Goal: Task Accomplishment & Management: Manage account settings

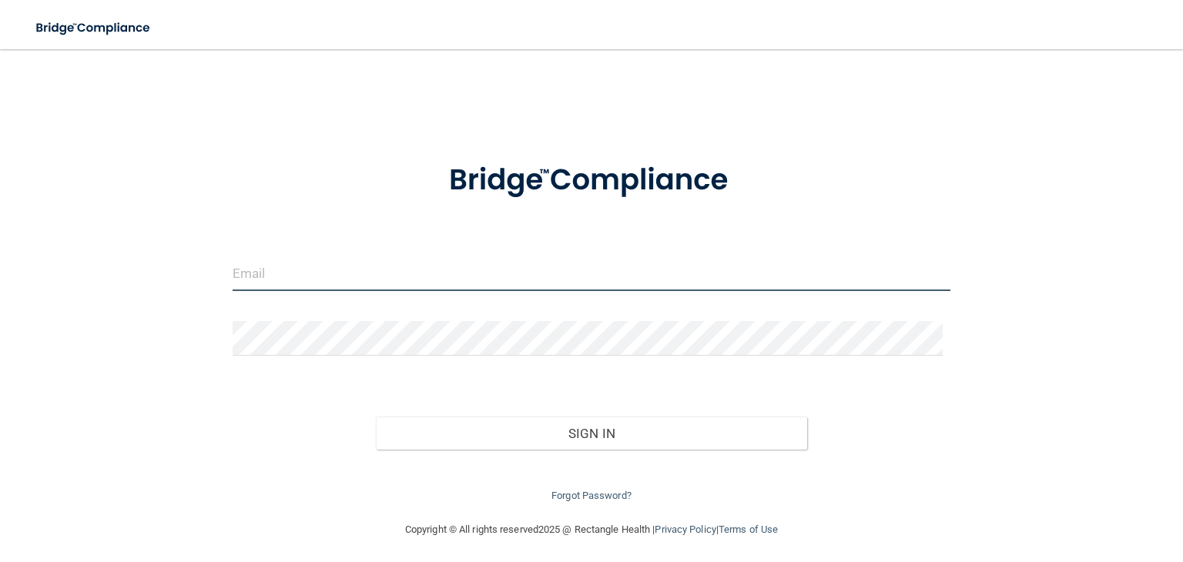
click at [437, 275] on input "email" at bounding box center [592, 273] width 718 height 35
click at [337, 271] on input "[PERSON_NAME][EMAIL_ADDRESS][DOMAIN_NAME]" at bounding box center [592, 273] width 718 height 35
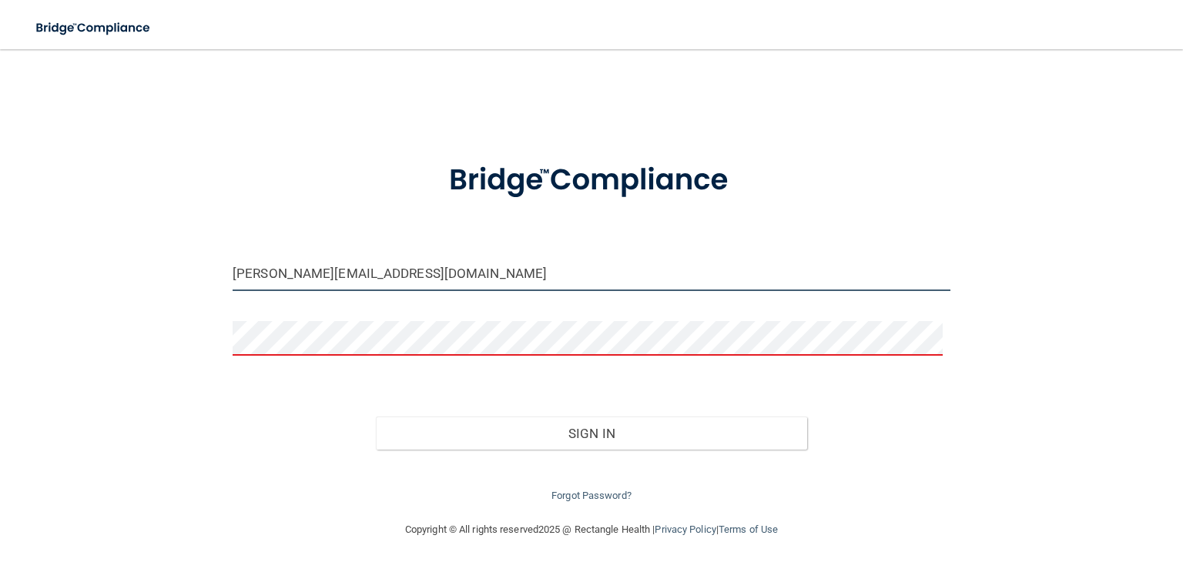
click at [347, 277] on input "[PERSON_NAME][EMAIL_ADDRESS][DOMAIN_NAME]" at bounding box center [592, 273] width 718 height 35
click at [342, 273] on input "[PERSON_NAME][EMAIL_ADDRESS][DOMAIN_NAME]" at bounding box center [592, 273] width 718 height 35
type input "[PERSON_NAME][EMAIL_ADDRESS][DOMAIN_NAME]"
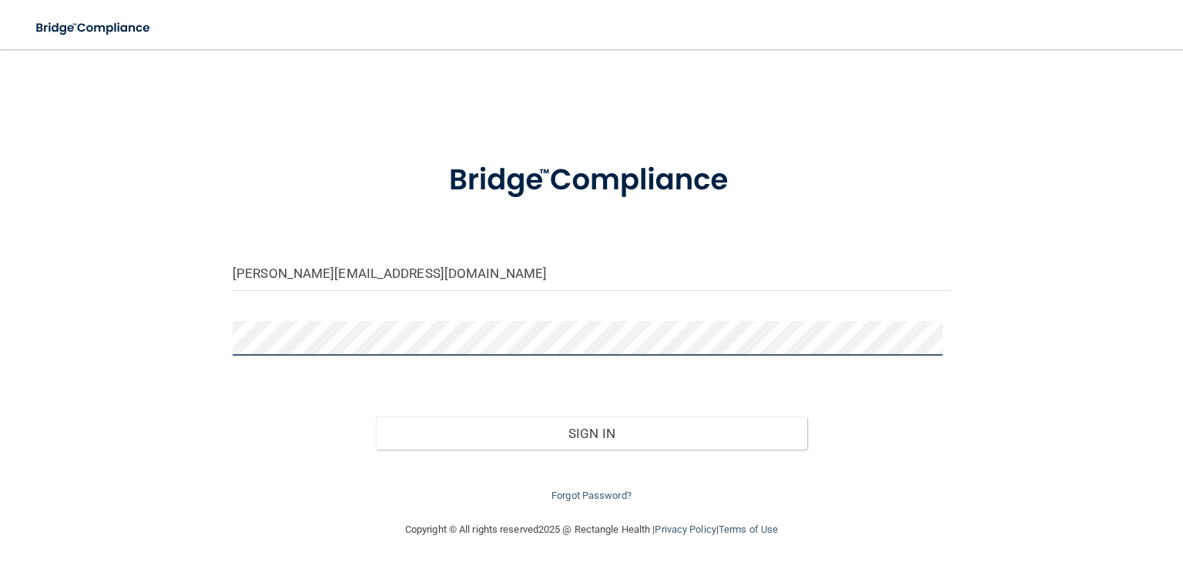
click at [376, 417] on button "Sign In" at bounding box center [591, 434] width 431 height 34
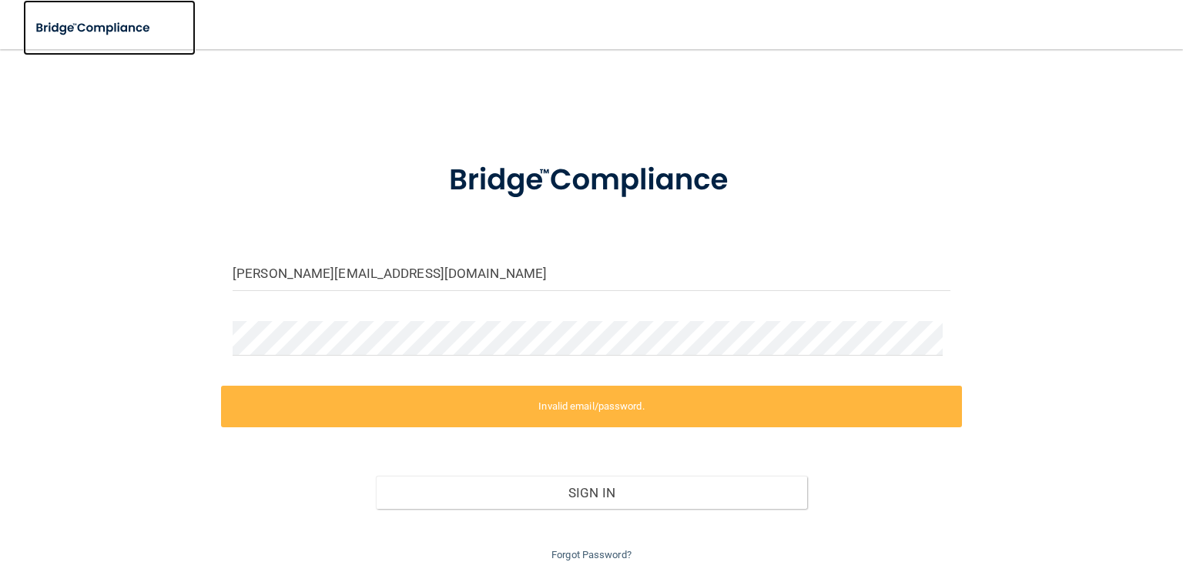
click at [103, 25] on img at bounding box center [94, 28] width 142 height 32
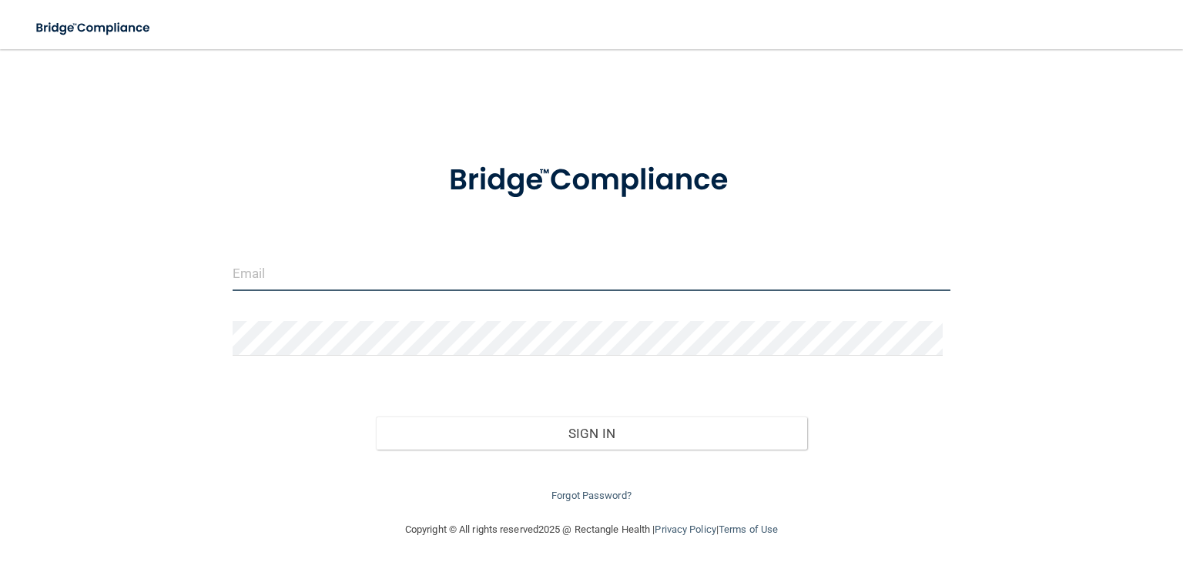
type input "[PERSON_NAME][EMAIL_ADDRESS][DOMAIN_NAME]"
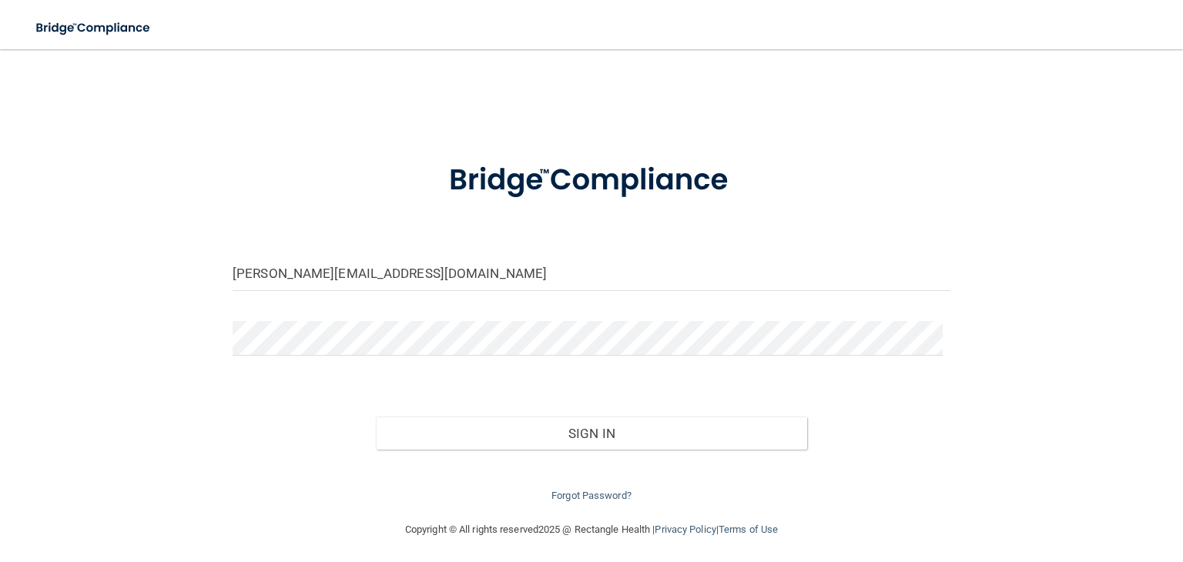
click at [479, 321] on form "[PERSON_NAME][EMAIL_ADDRESS][DOMAIN_NAME] Invalid email/password. You don't hav…" at bounding box center [592, 324] width 718 height 364
drag, startPoint x: 200, startPoint y: 165, endPoint x: 169, endPoint y: 75, distance: 95.2
click at [201, 158] on div "[PERSON_NAME][EMAIL_ADDRESS][DOMAIN_NAME] Invalid email/password. You don't hav…" at bounding box center [591, 285] width 1121 height 441
click at [139, 23] on img at bounding box center [94, 28] width 142 height 32
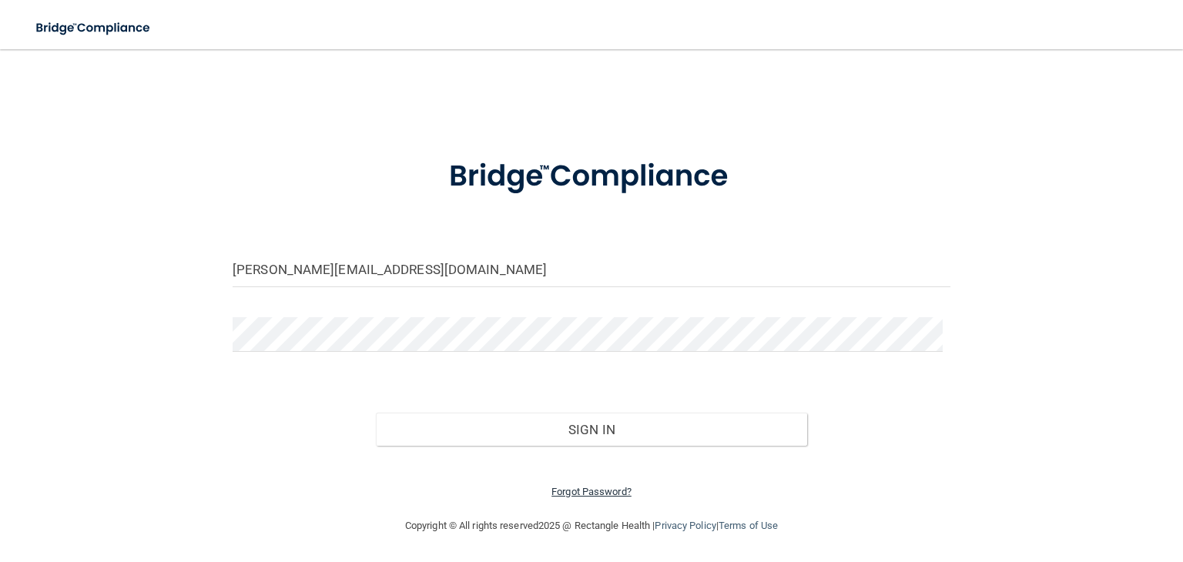
click at [594, 488] on link "Forgot Password?" at bounding box center [591, 492] width 80 height 12
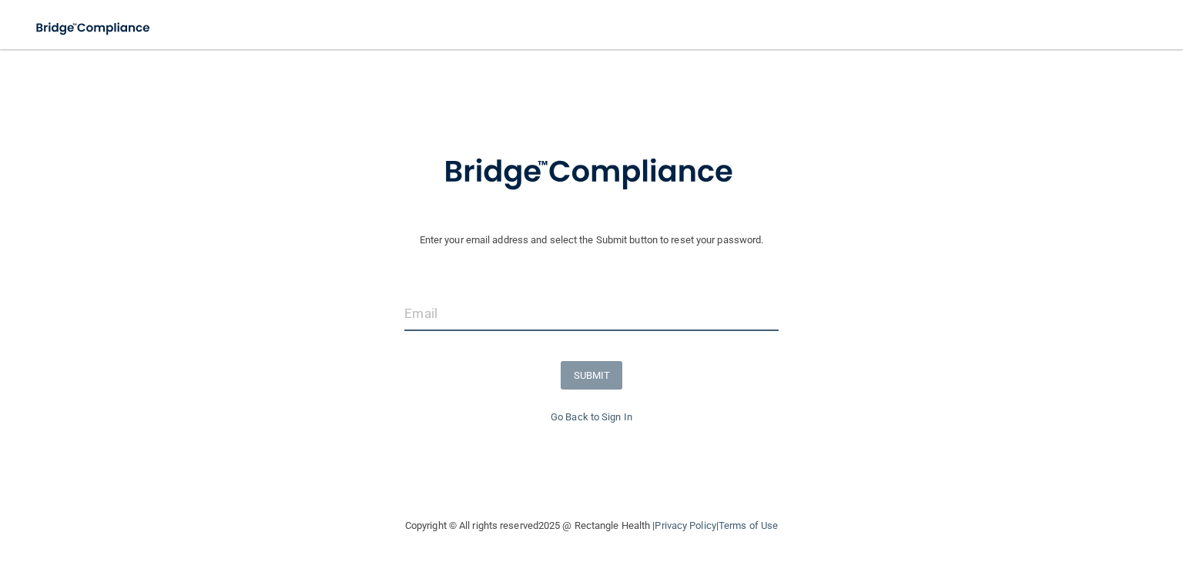
click at [508, 311] on input "email" at bounding box center [591, 314] width 374 height 35
type input "[PERSON_NAME][EMAIL_ADDRESS][DOMAIN_NAME]"
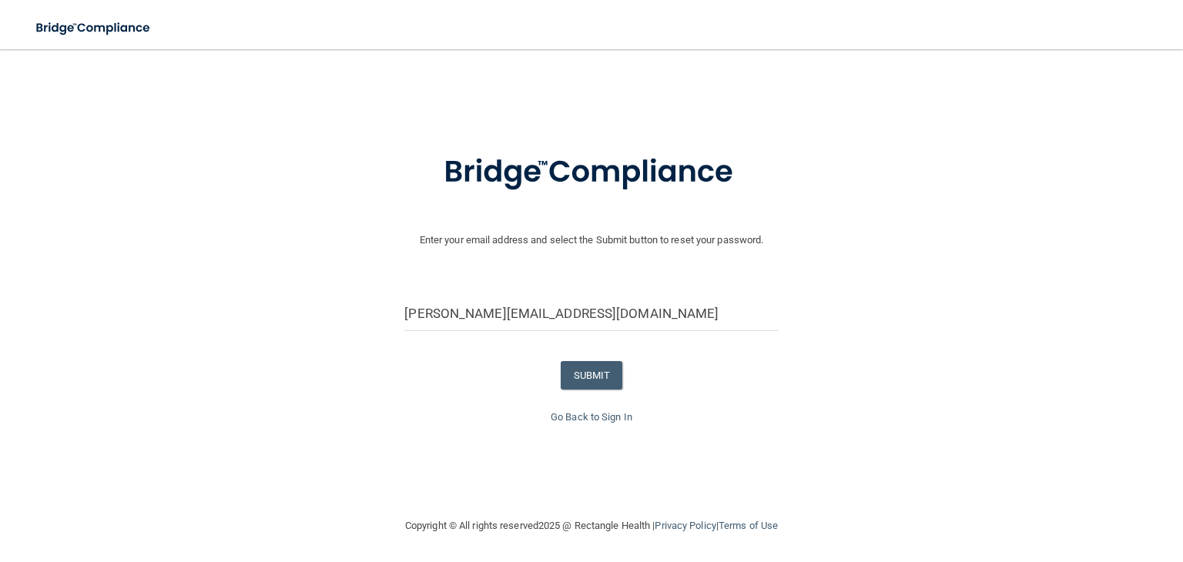
click at [649, 274] on form "Enter your email address and select the Submit button to reset your password. […" at bounding box center [592, 270] width 1168 height 276
click at [608, 374] on button "SUBMIT" at bounding box center [592, 375] width 62 height 28
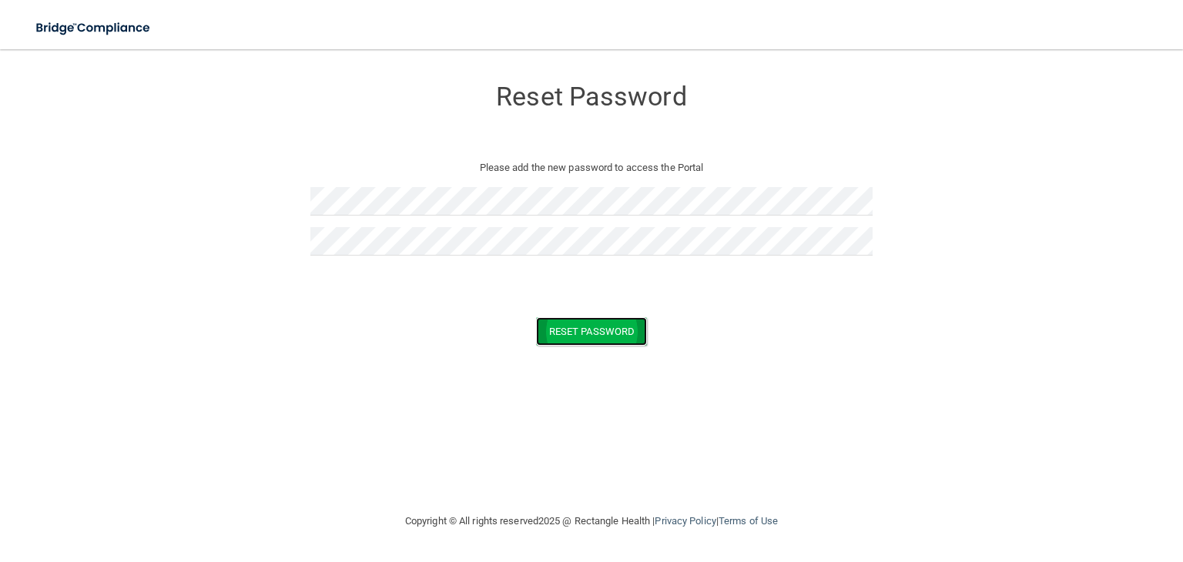
click at [605, 336] on button "Reset Password" at bounding box center [591, 331] width 111 height 28
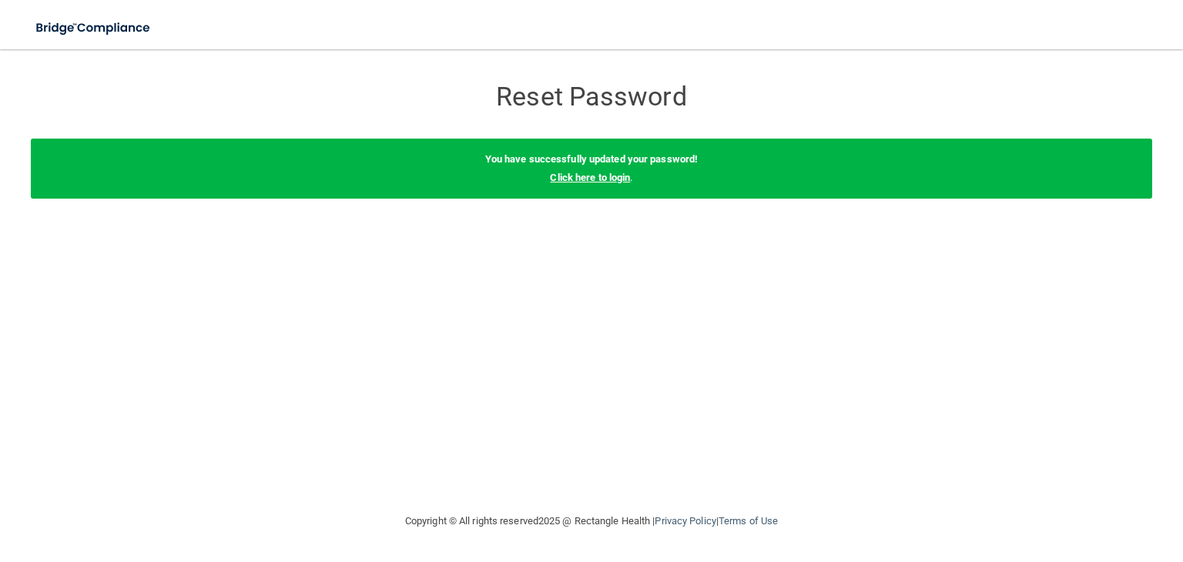
click at [594, 183] on link "Click here to login" at bounding box center [590, 178] width 80 height 12
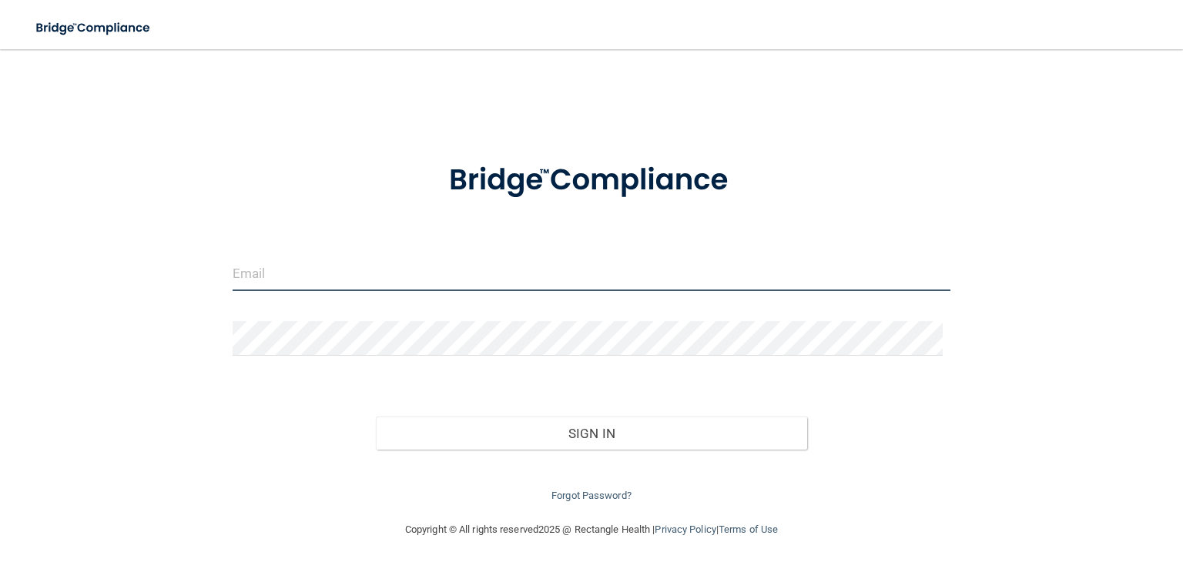
type input "[PERSON_NAME][EMAIL_ADDRESS][DOMAIN_NAME]"
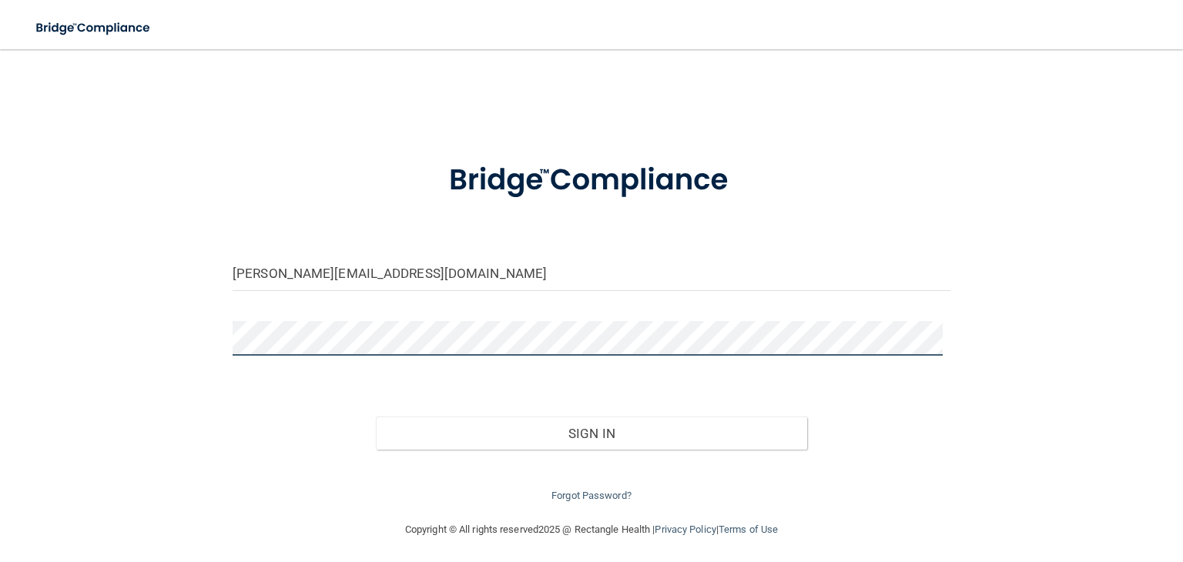
click at [223, 333] on div at bounding box center [591, 344] width 741 height 46
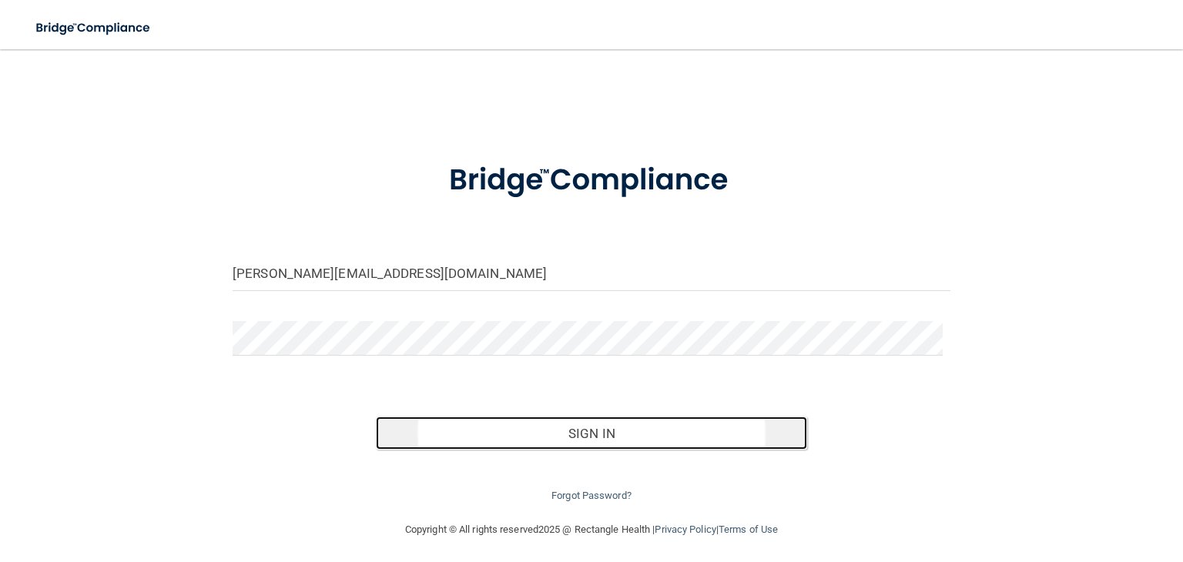
click at [581, 433] on button "Sign In" at bounding box center [591, 434] width 431 height 34
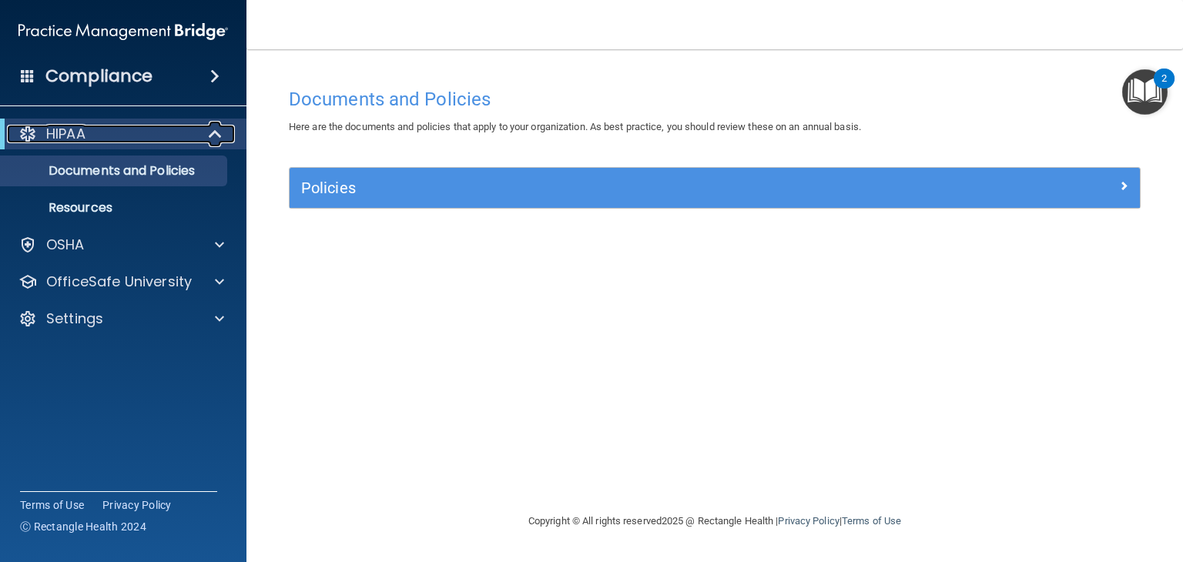
click at [210, 136] on span at bounding box center [216, 134] width 13 height 18
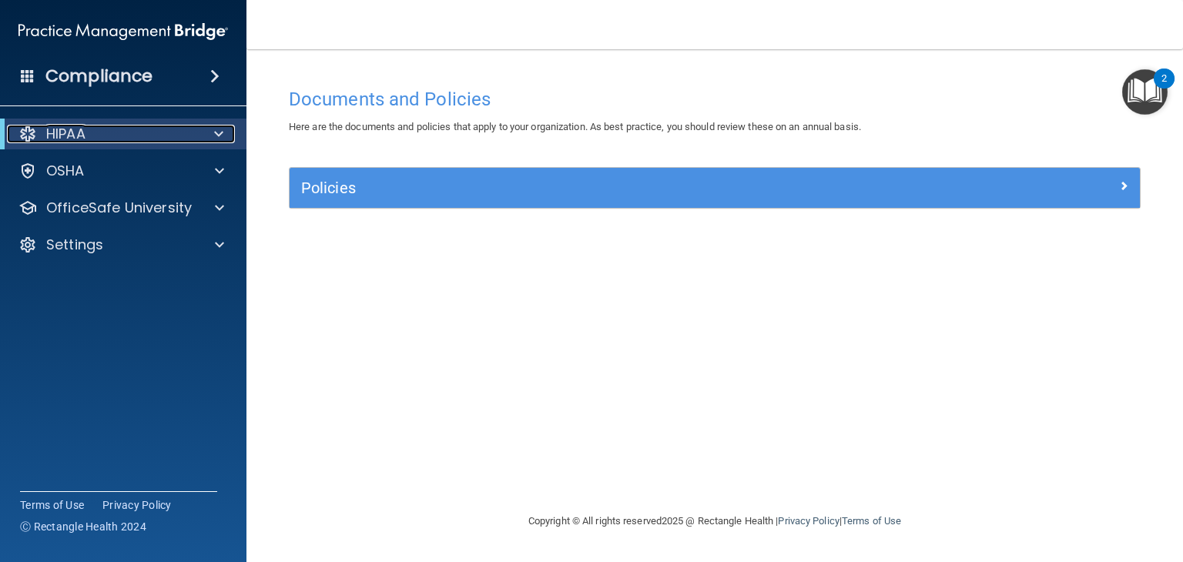
click at [210, 136] on div at bounding box center [216, 134] width 38 height 18
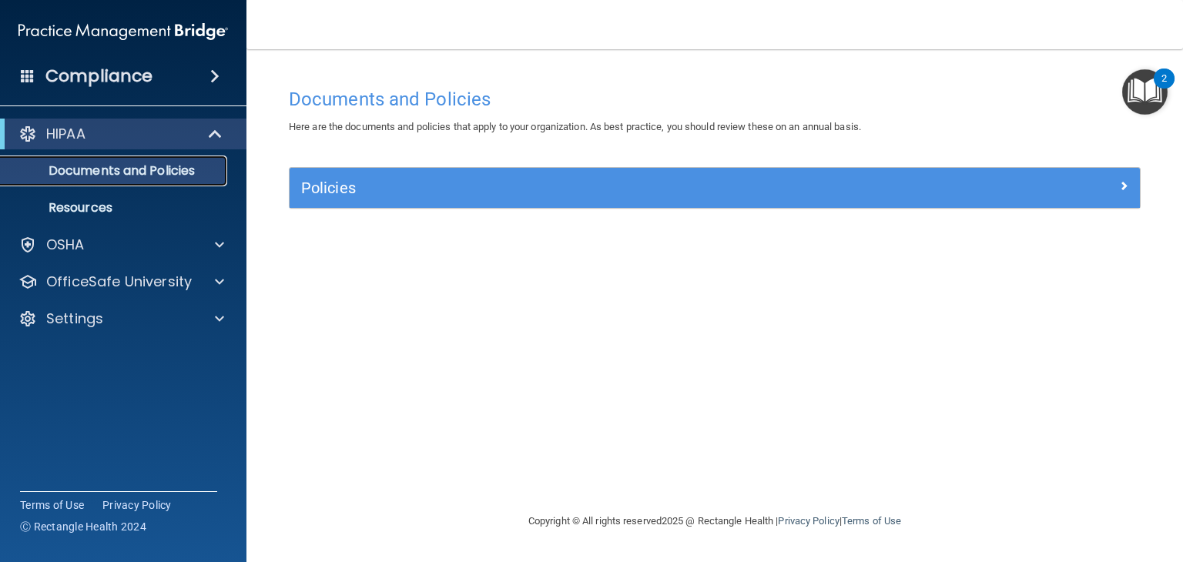
click at [170, 172] on p "Documents and Policies" at bounding box center [115, 170] width 210 height 15
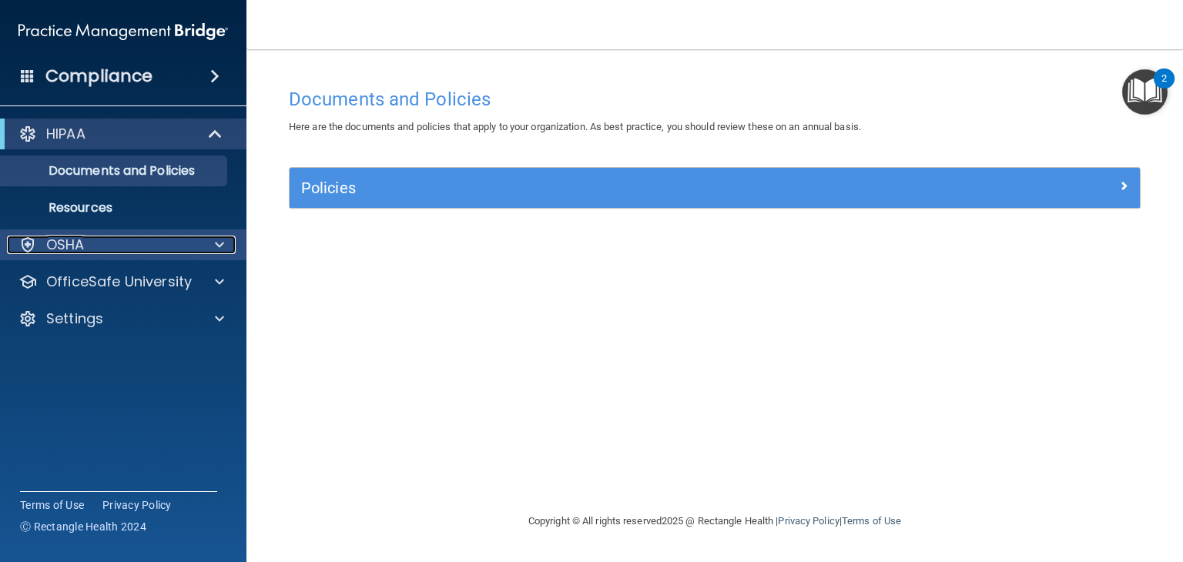
click at [133, 247] on div "OSHA" at bounding box center [102, 245] width 191 height 18
